Goal: Task Accomplishment & Management: Complete application form

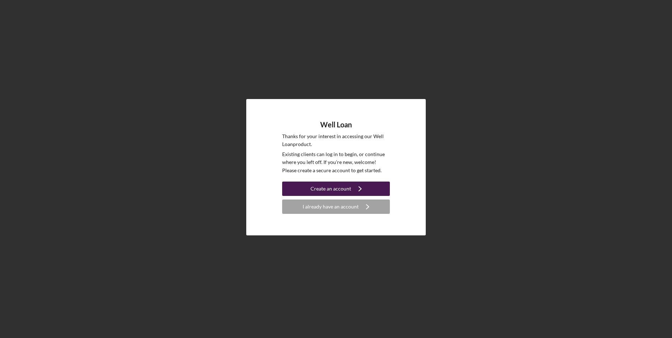
click at [333, 191] on div "Create an account" at bounding box center [331, 189] width 41 height 14
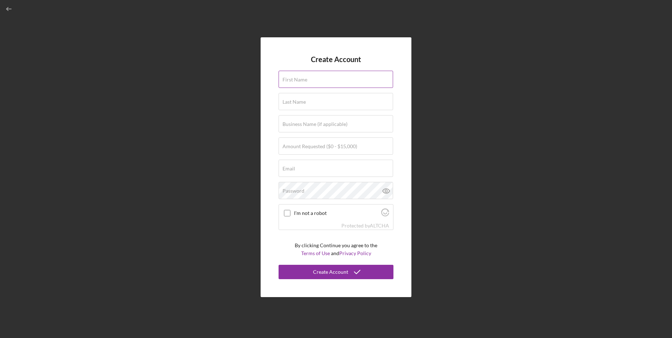
click at [319, 77] on div "First Name" at bounding box center [336, 80] width 115 height 18
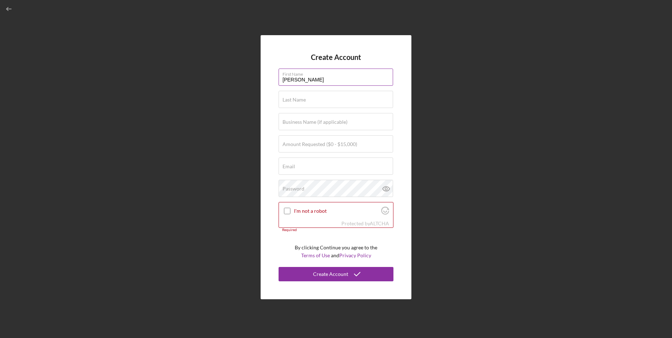
type input "[PERSON_NAME]"
click at [326, 123] on label "Business Name (if applicable)" at bounding box center [315, 122] width 65 height 6
click at [326, 123] on input "Business Name (if applicable)" at bounding box center [336, 121] width 115 height 17
click at [304, 170] on input "Email" at bounding box center [336, 166] width 115 height 17
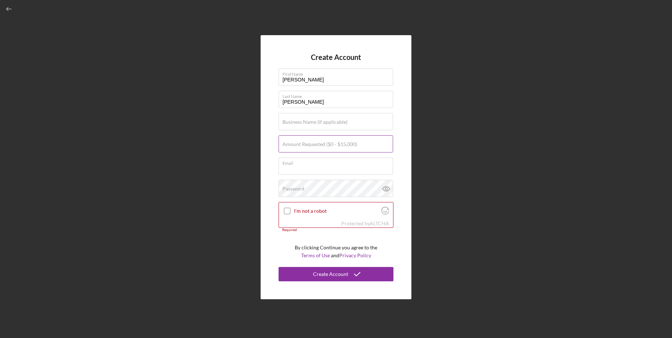
click at [304, 142] on label "Amount Requested ($0 - $15,000)" at bounding box center [320, 145] width 75 height 6
click at [304, 142] on input "Amount Requested ($0 - $15,000)" at bounding box center [336, 143] width 115 height 17
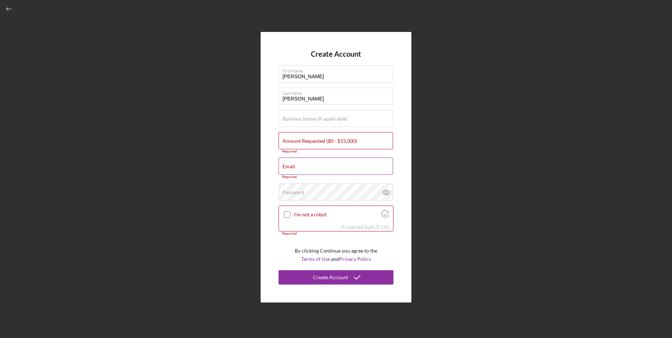
click at [295, 167] on label "Email" at bounding box center [289, 167] width 13 height 6
click at [295, 167] on input "Email" at bounding box center [336, 166] width 115 height 17
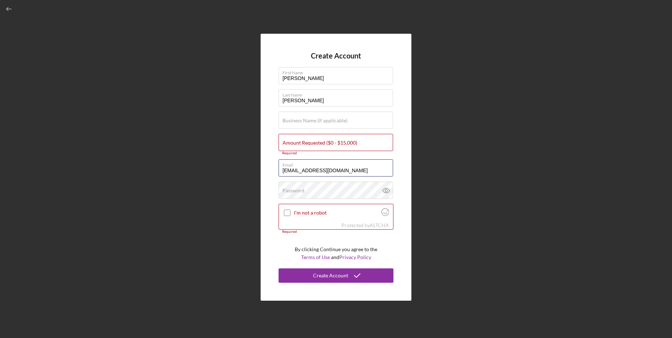
type input "[EMAIL_ADDRESS][DOMAIN_NAME]"
click at [323, 189] on div "Password" at bounding box center [336, 191] width 115 height 18
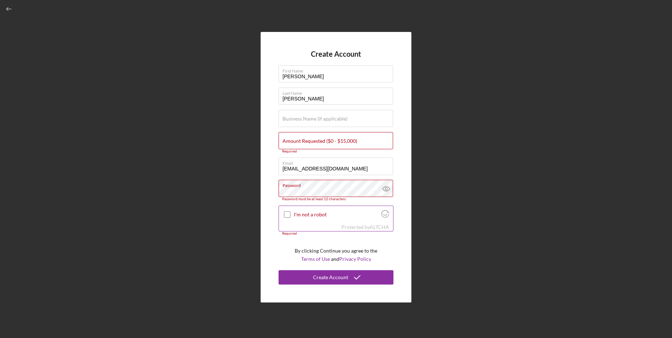
click at [287, 214] on input "I'm not a robot" at bounding box center [287, 215] width 6 height 6
checkbox input "true"
